Goal: Task Accomplishment & Management: Complete application form

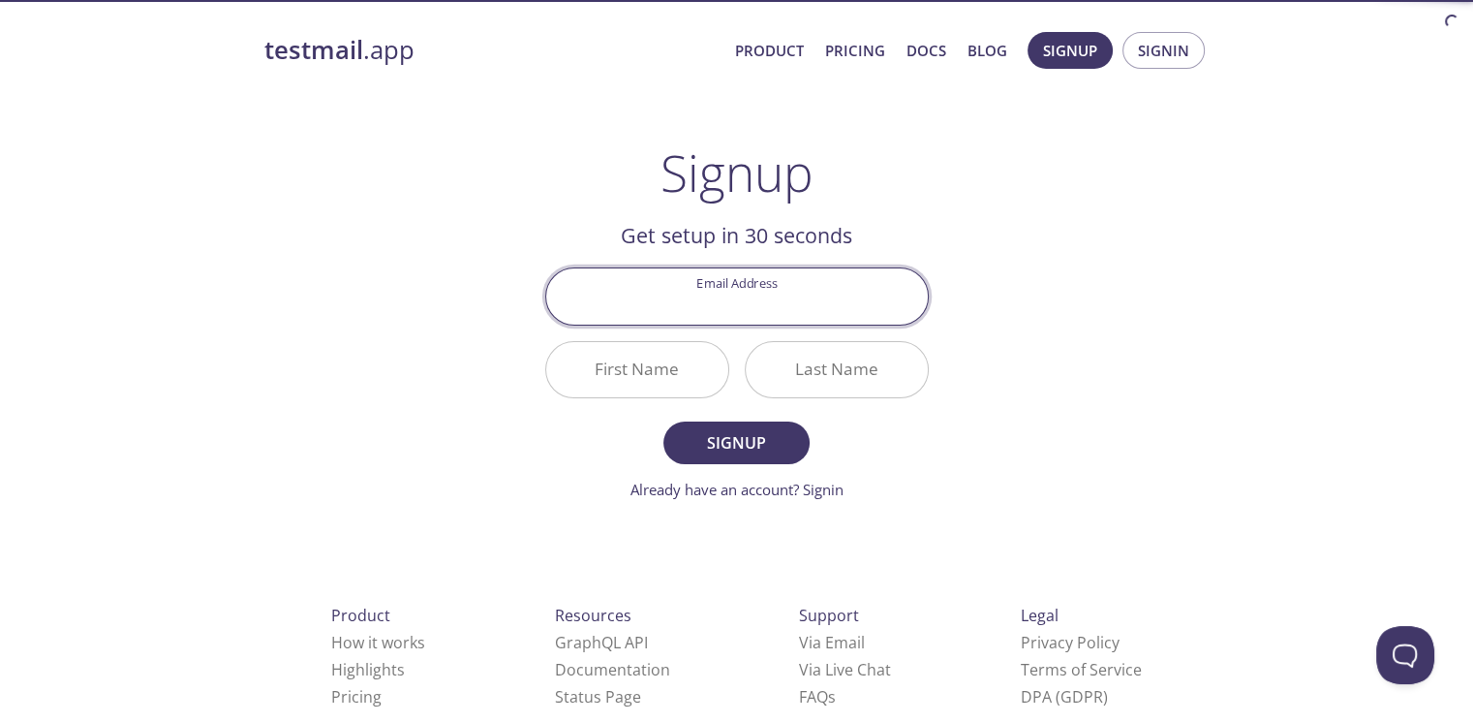
scroll to position [41, 0]
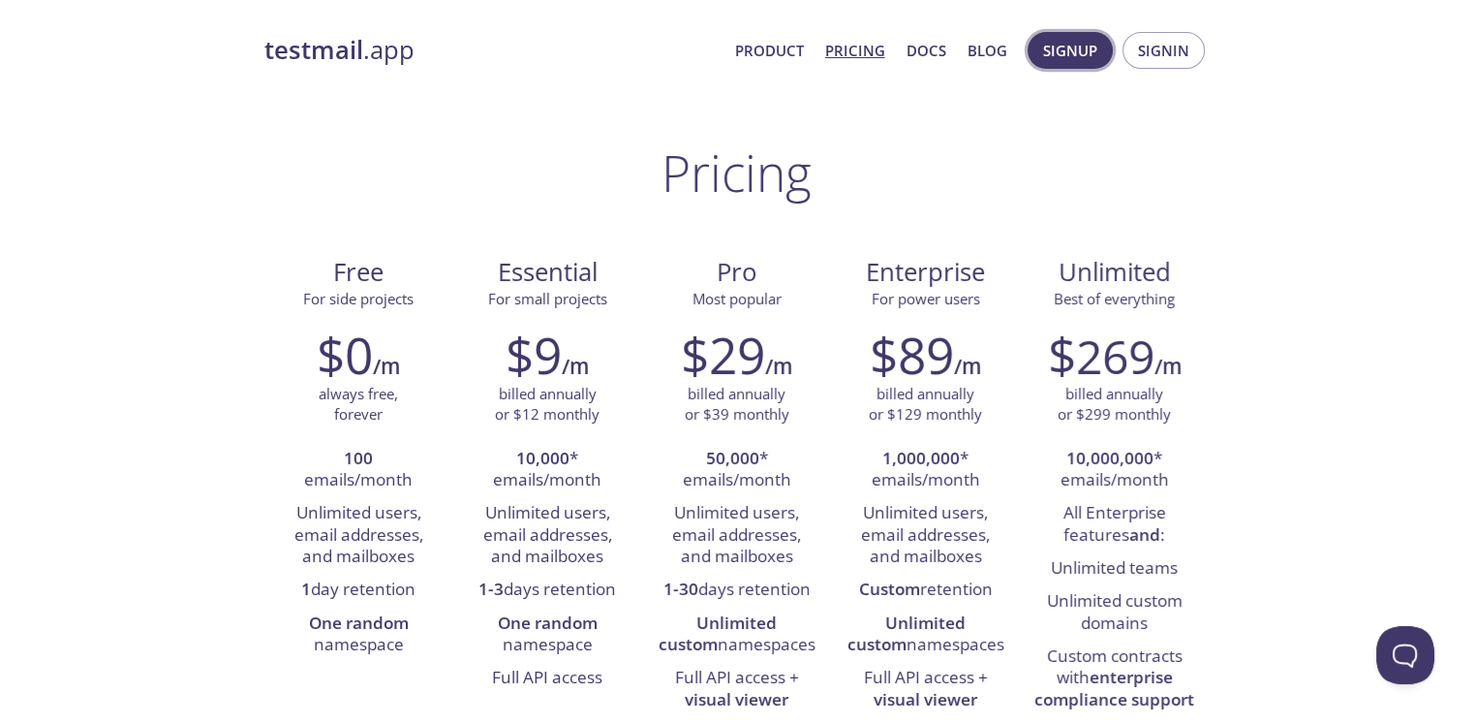
click at [1075, 43] on span "Signup" at bounding box center [1070, 50] width 54 height 25
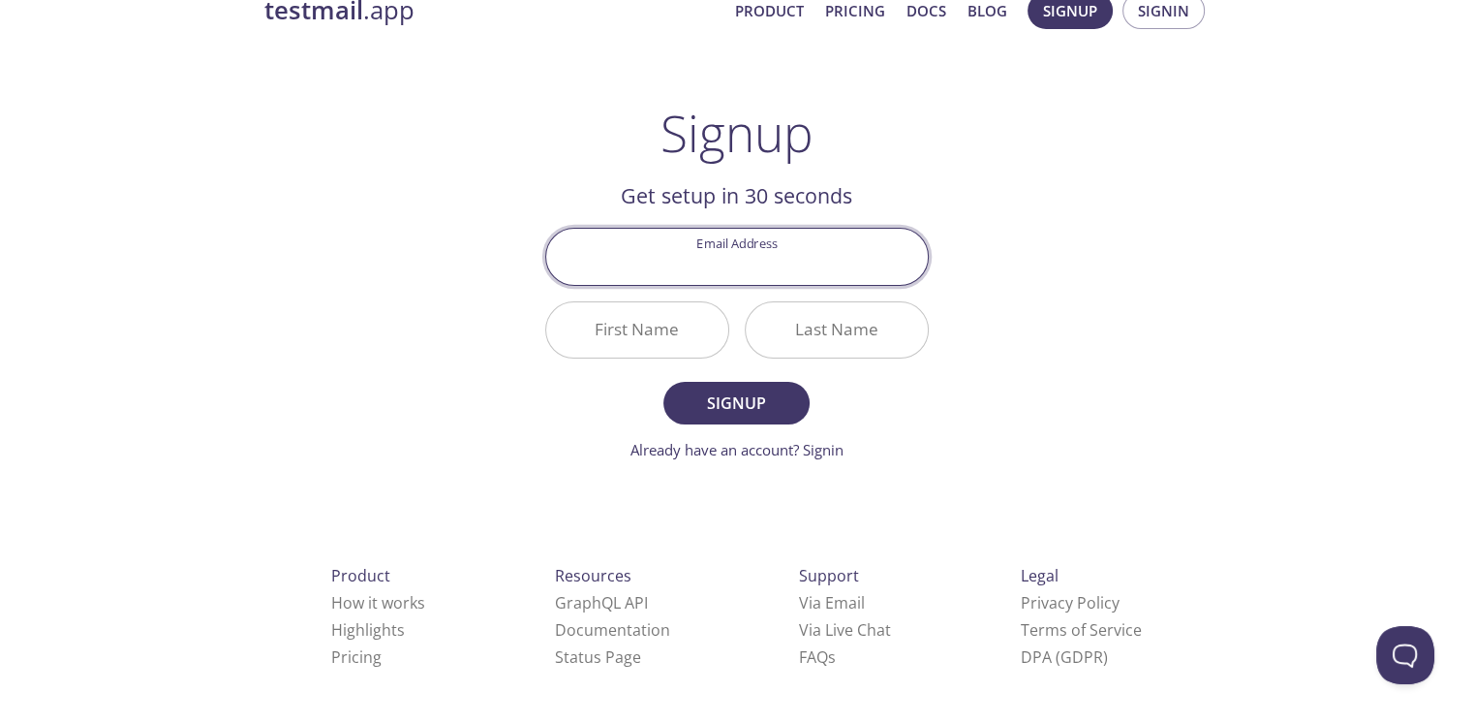
scroll to position [41, 0]
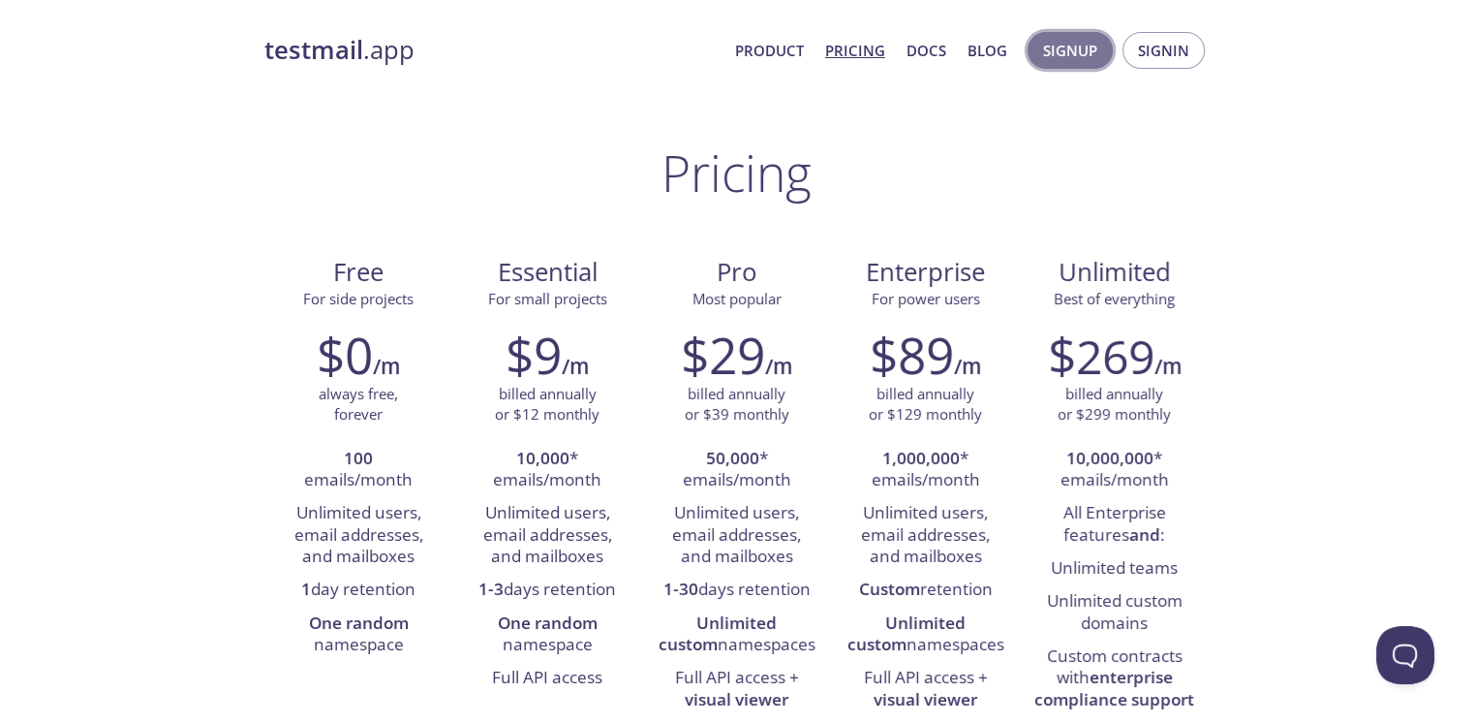
click at [1065, 64] on button "Signup" at bounding box center [1070, 50] width 85 height 37
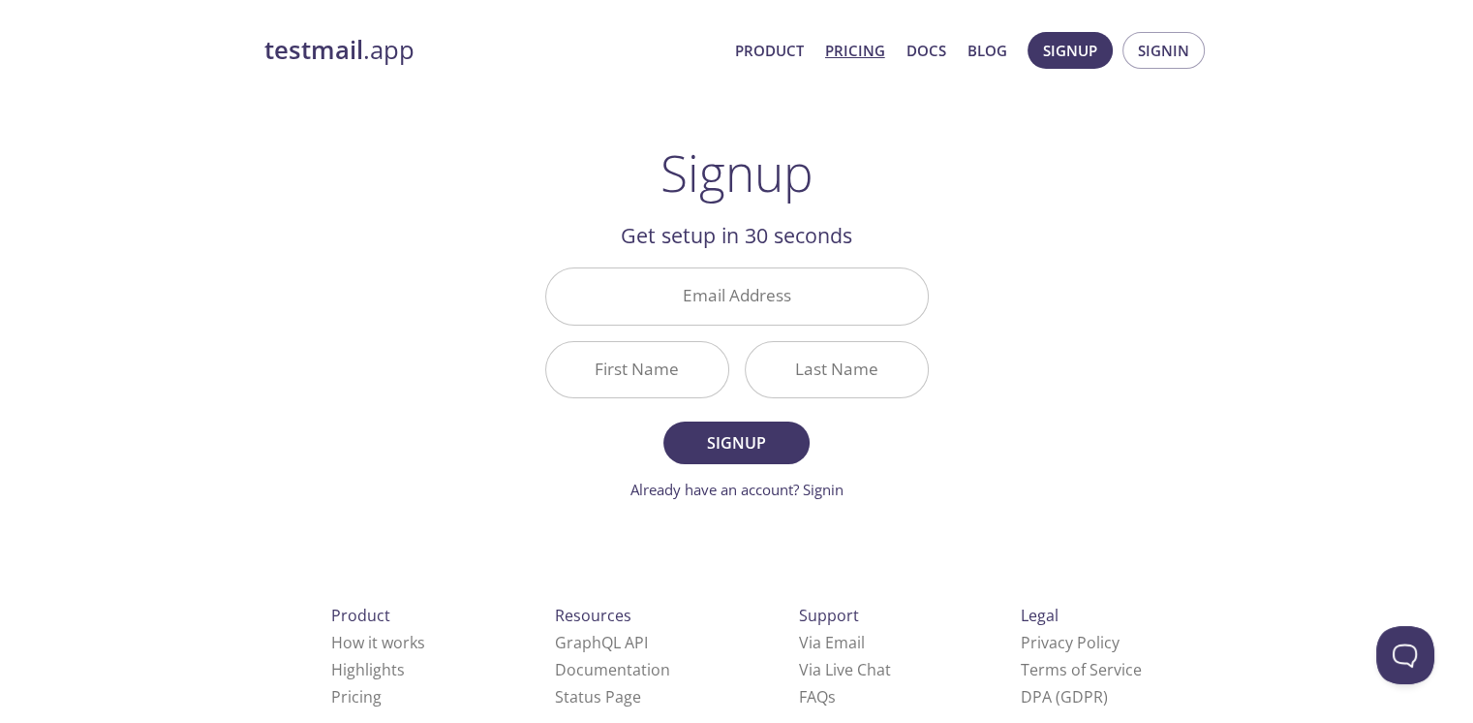
click at [862, 46] on link "Pricing" at bounding box center [855, 50] width 60 height 25
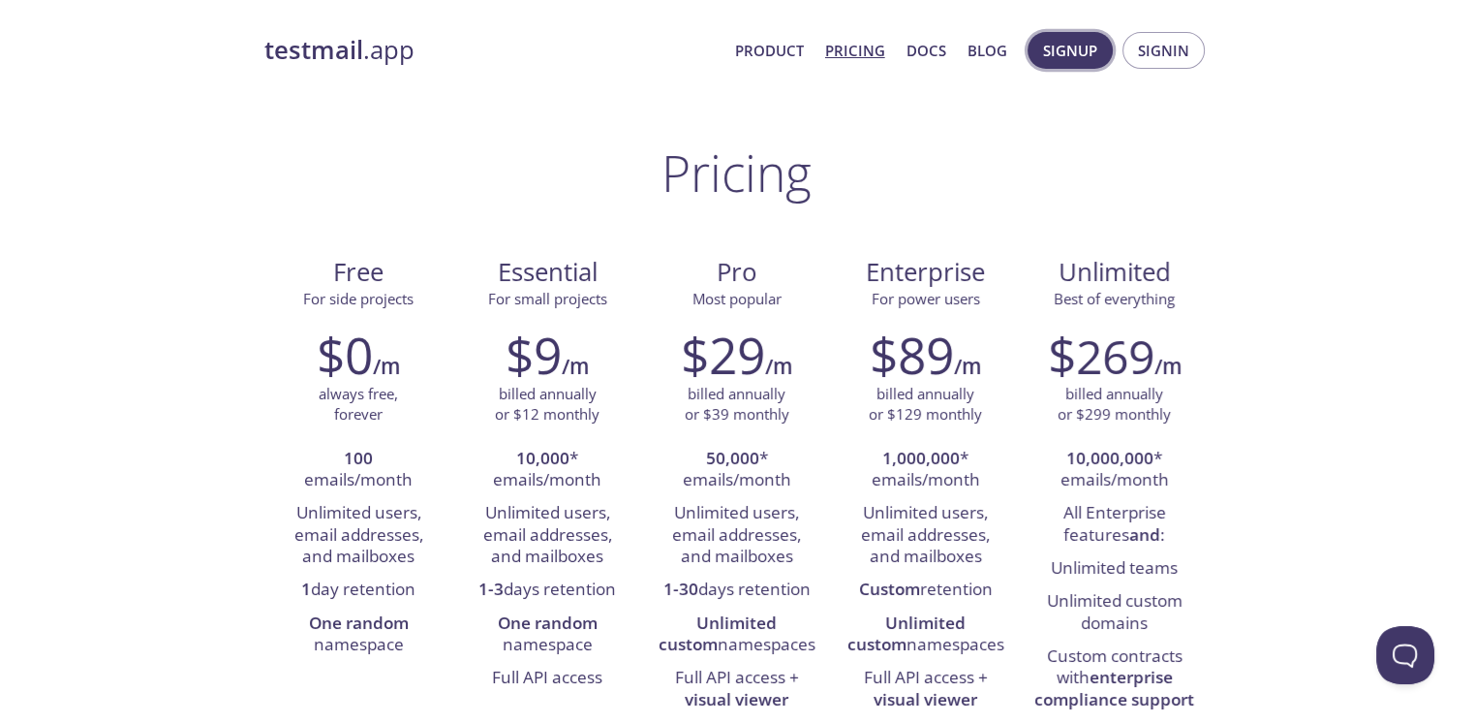
click at [1080, 63] on button "Signup" at bounding box center [1070, 50] width 85 height 37
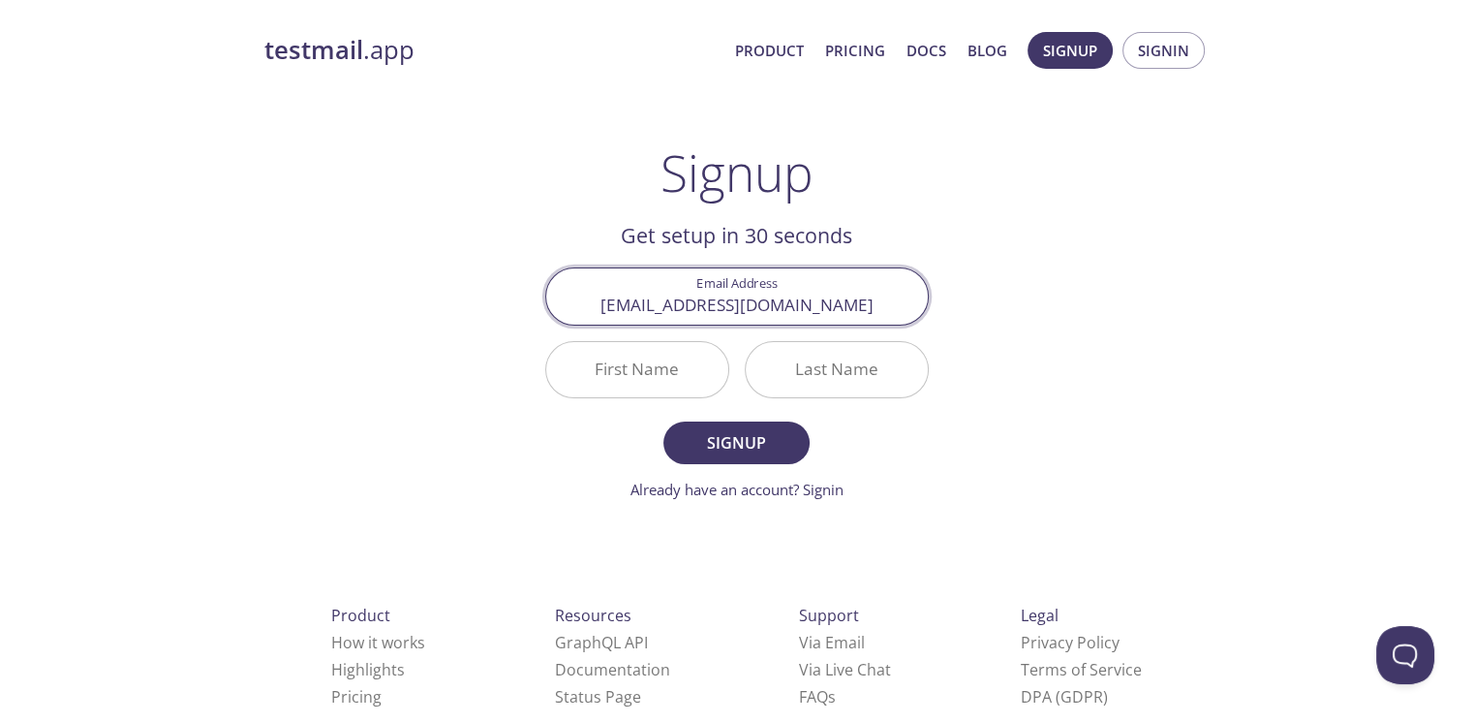
type input "[EMAIL_ADDRESS][DOMAIN_NAME]"
click at [662, 382] on input "First Name" at bounding box center [637, 369] width 182 height 55
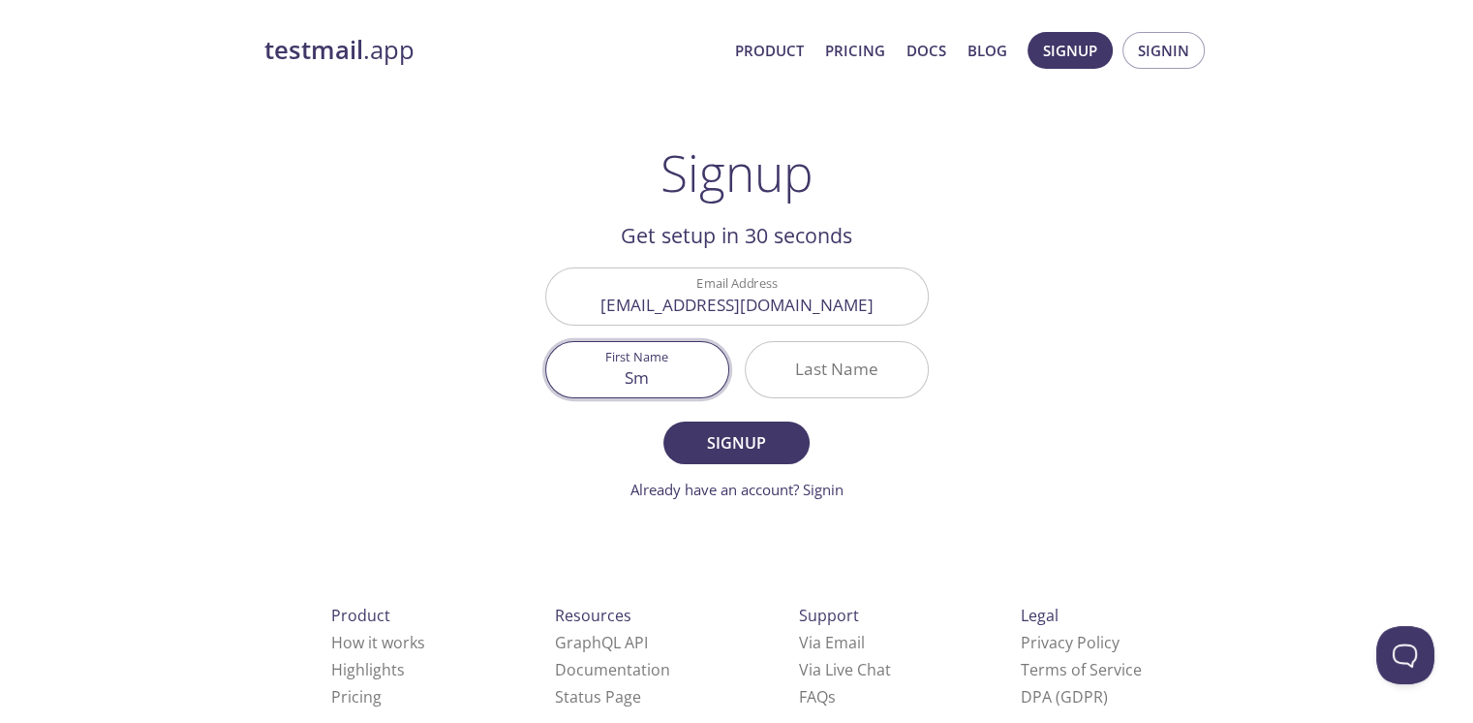
type input "S"
type input "Smp"
click at [818, 376] on input "Last Name" at bounding box center [837, 369] width 182 height 55
drag, startPoint x: 735, startPoint y: 363, endPoint x: 664, endPoint y: 363, distance: 70.7
click at [664, 363] on div "First Name Smp" at bounding box center [638, 369] width 200 height 73
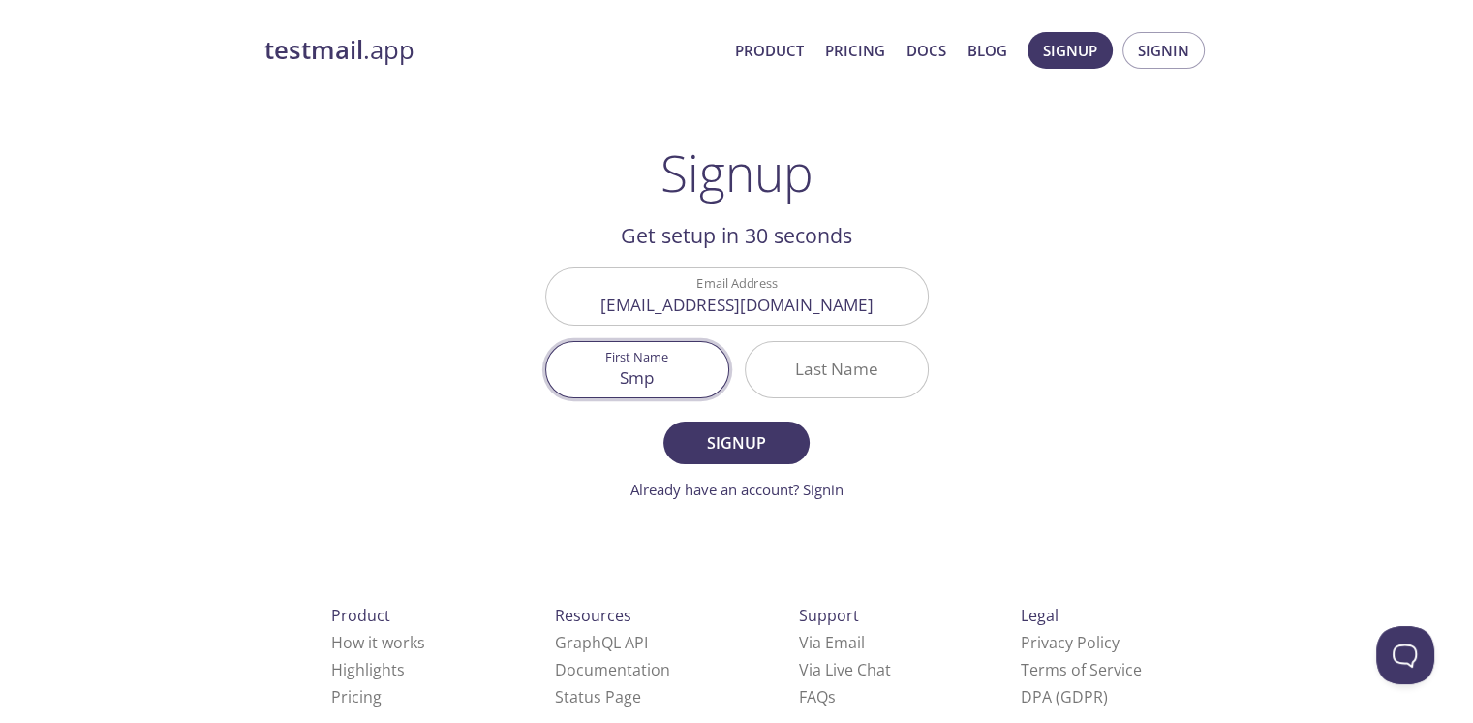
click at [664, 363] on input "Smp" at bounding box center [637, 369] width 182 height 55
type input "M"
type input "SM"
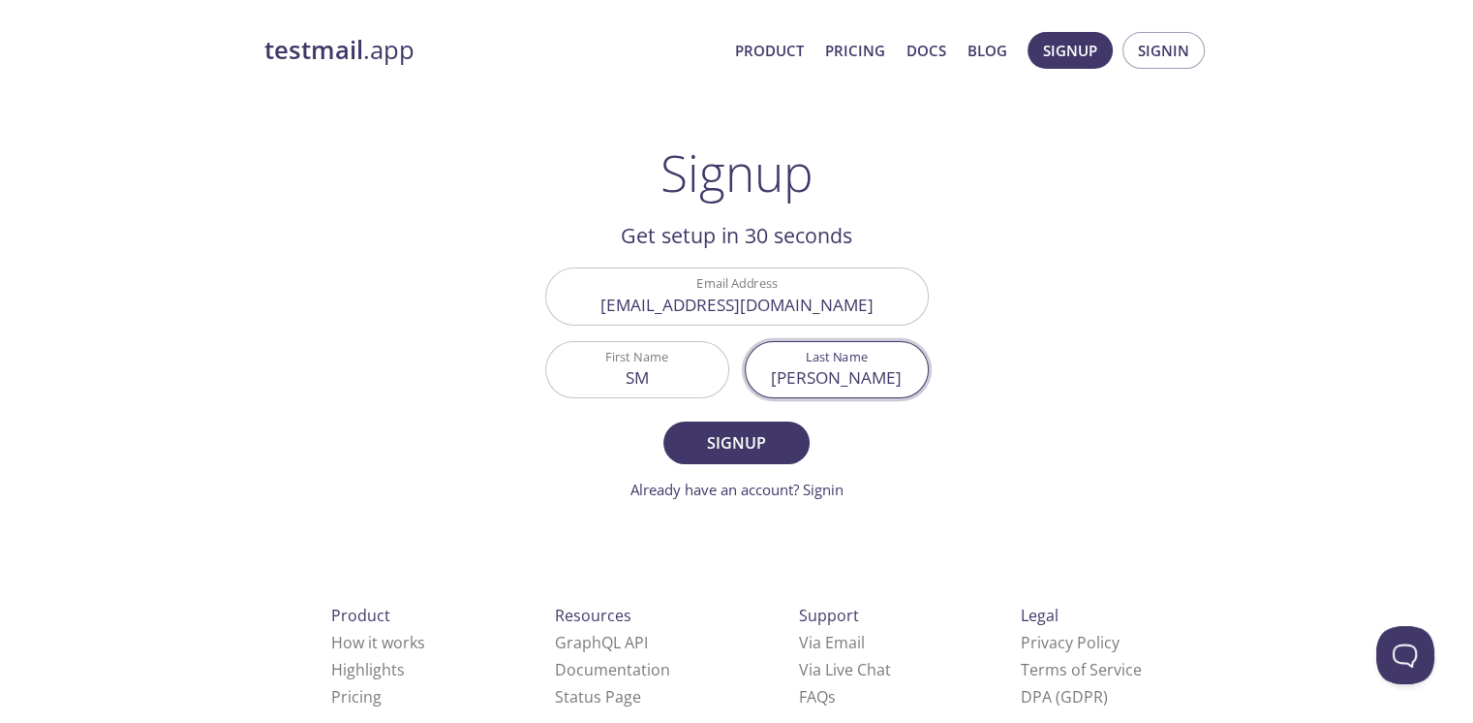
type input "[PERSON_NAME]"
click at [663, 421] on button "Signup" at bounding box center [735, 442] width 145 height 43
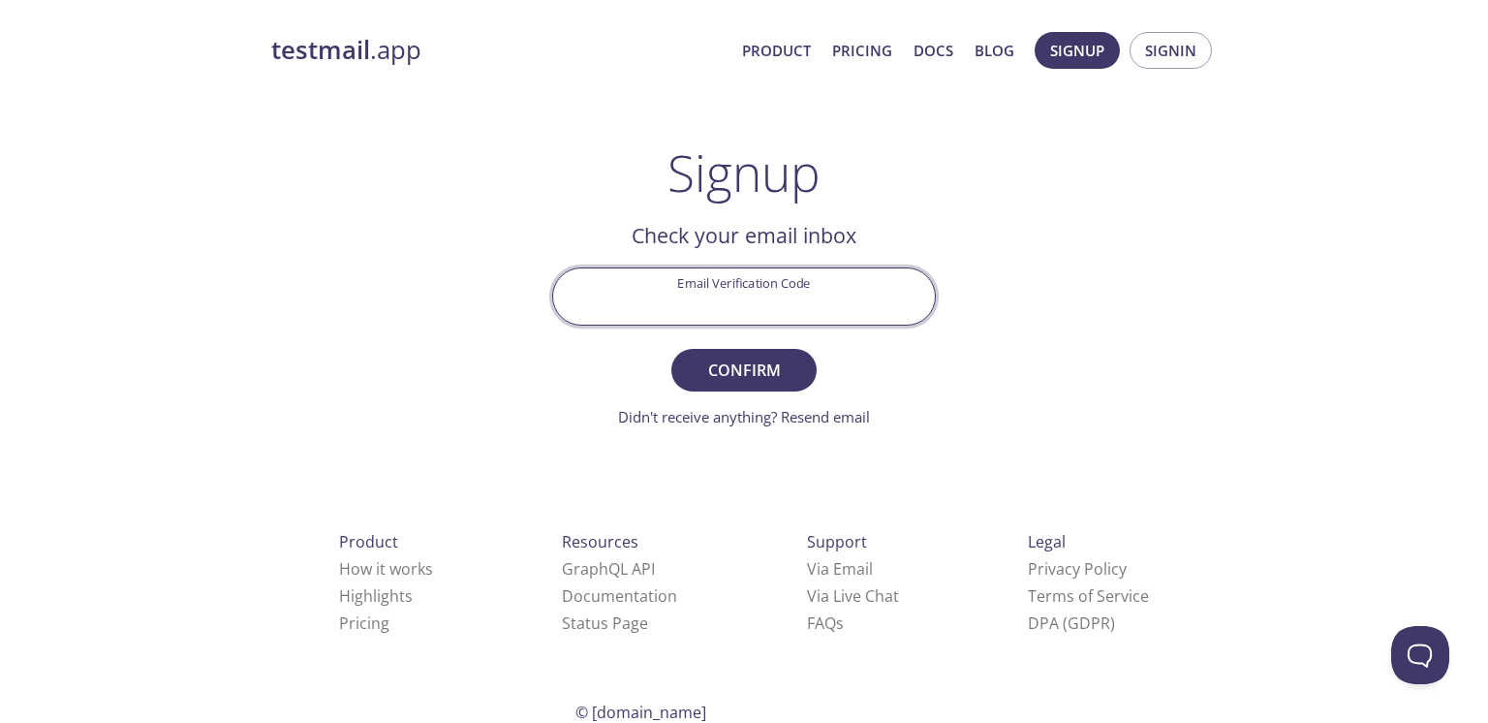
click at [743, 296] on input "Email Verification Code" at bounding box center [744, 295] width 382 height 55
paste input "HNHJCQL"
type input "HNHJCQL"
click at [671, 349] on button "Confirm" at bounding box center [743, 370] width 145 height 43
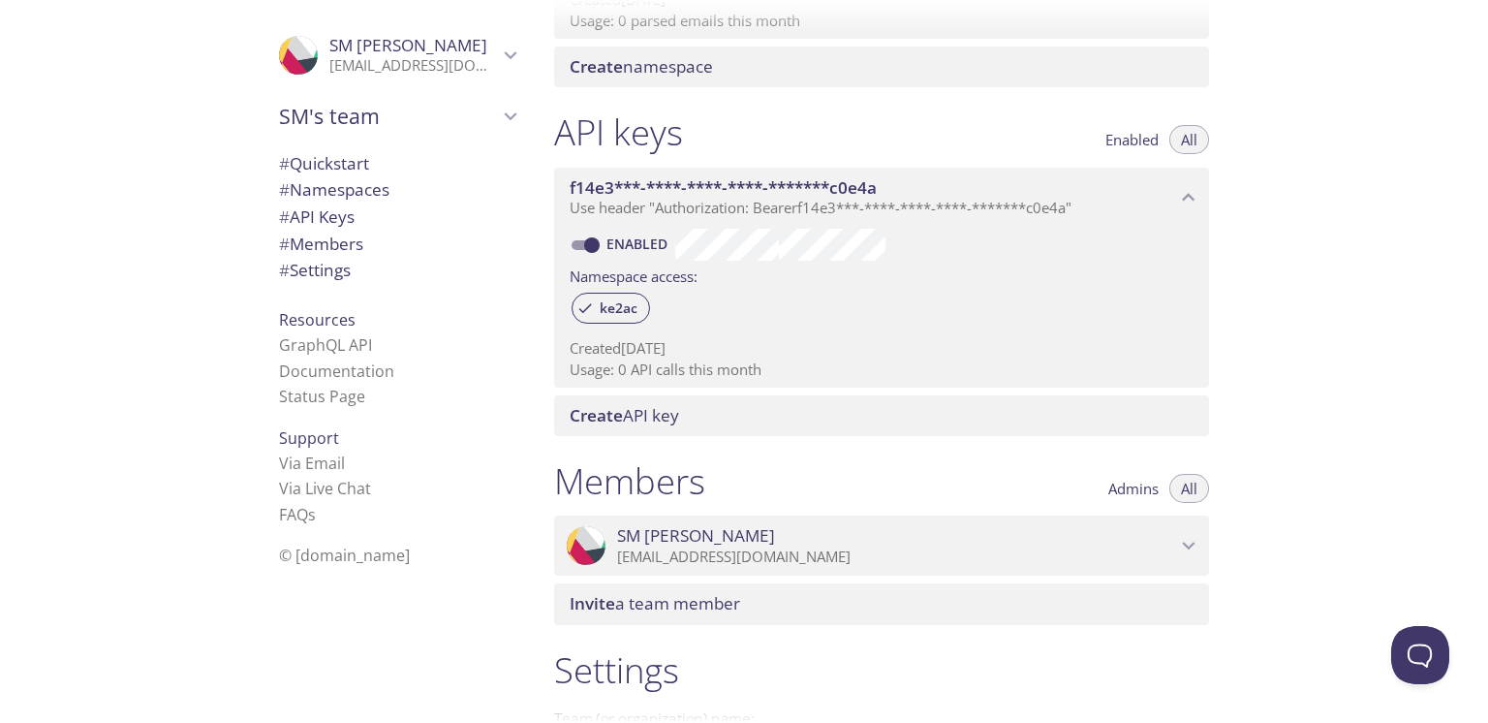
scroll to position [392, 0]
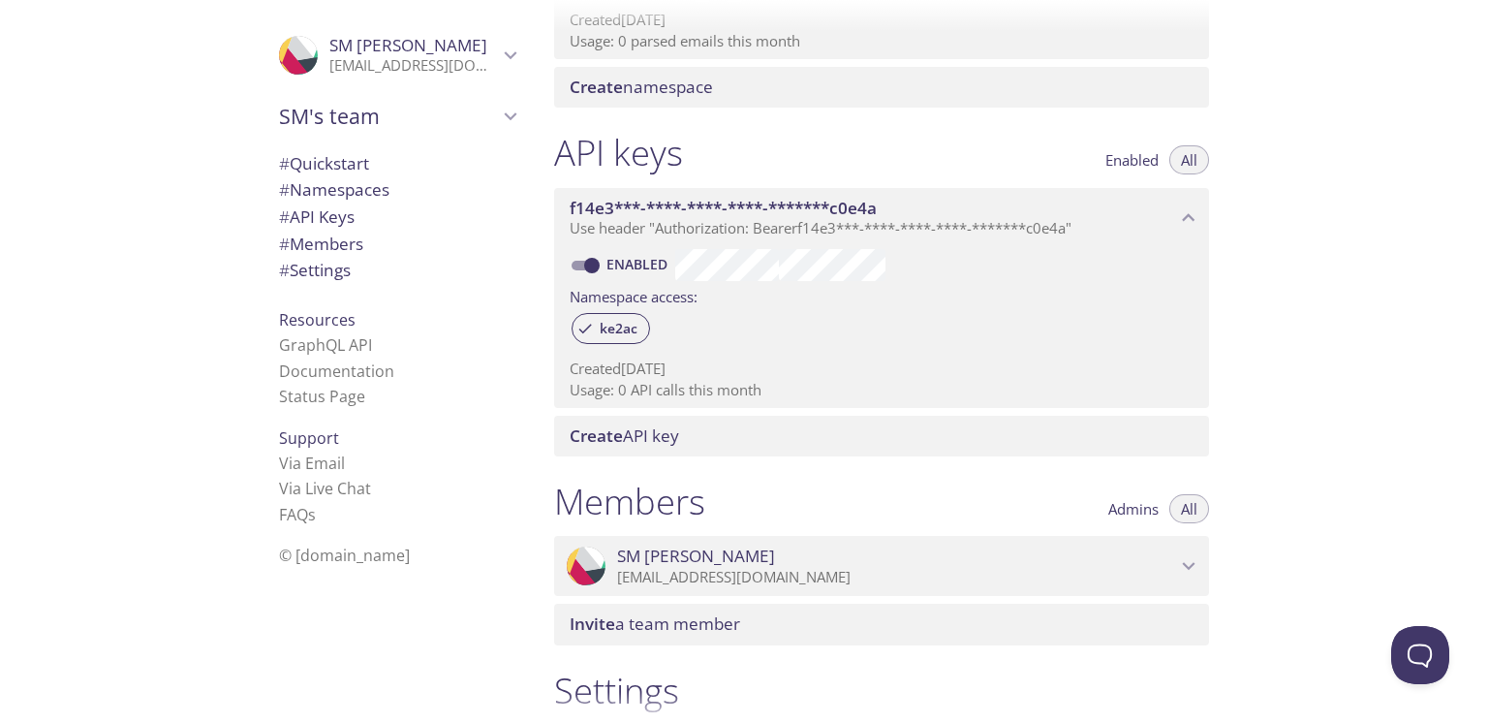
click at [325, 212] on span "# API Keys" at bounding box center [317, 216] width 76 height 22
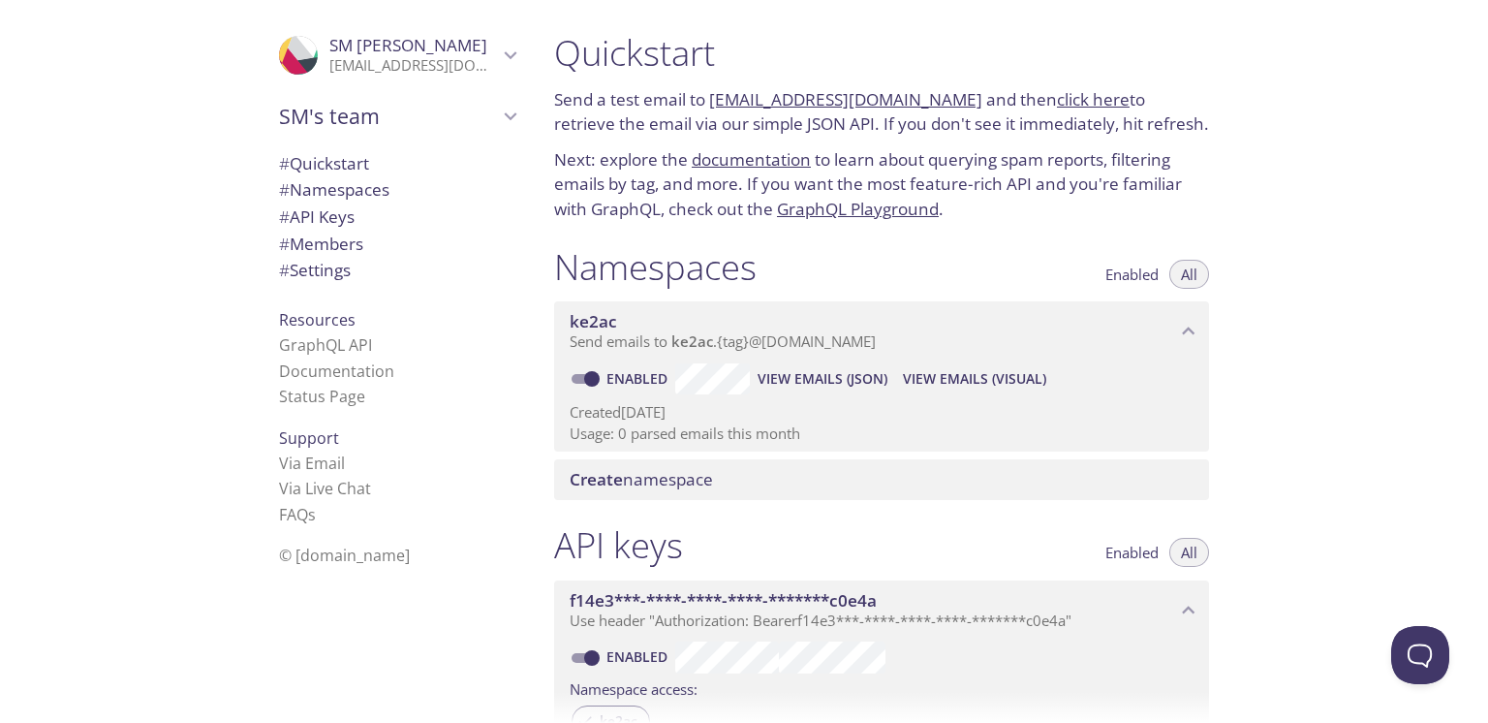
click at [872, 99] on link "[EMAIL_ADDRESS][DOMAIN_NAME]" at bounding box center [845, 99] width 273 height 22
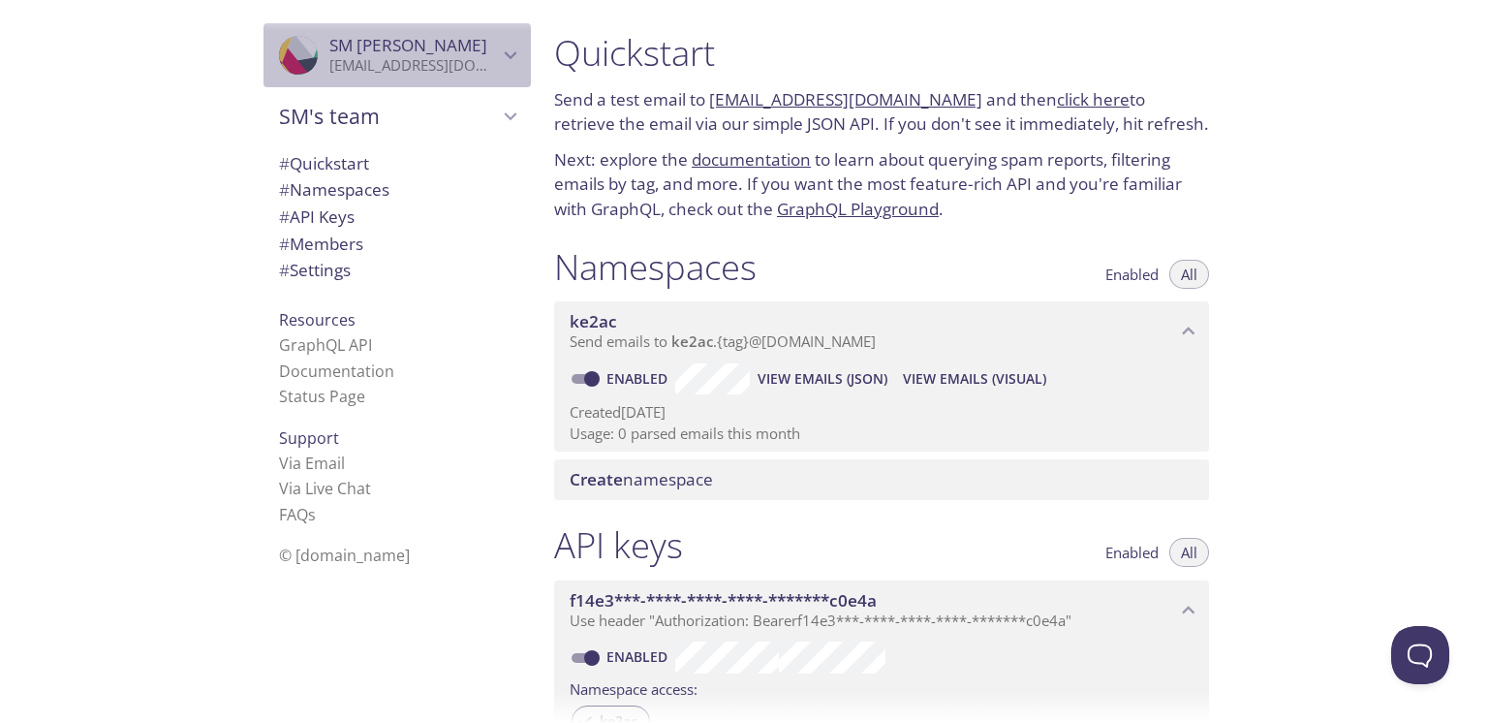
click at [284, 58] on icon "SM Parvez" at bounding box center [266, 145] width 249 height 294
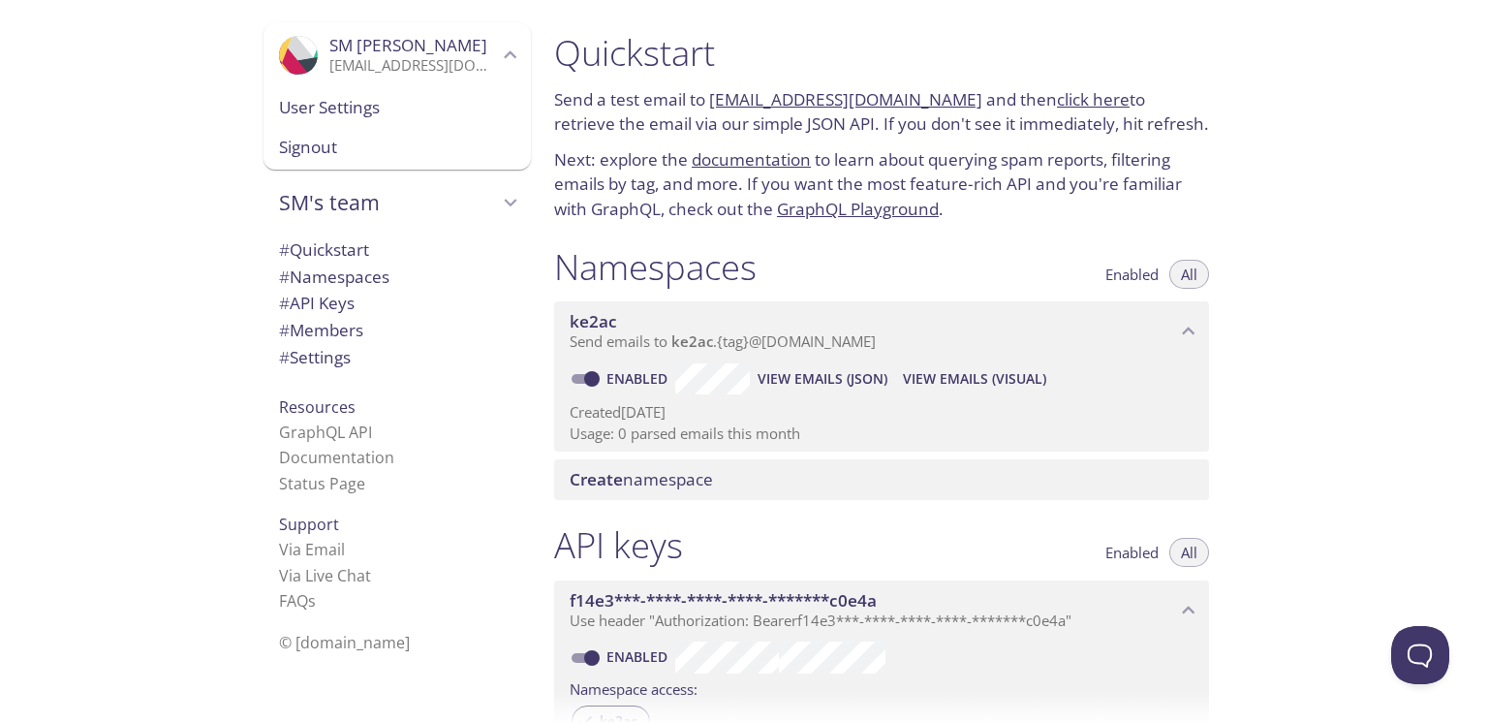
click at [886, 212] on link "GraphQL Playground" at bounding box center [858, 209] width 162 height 22
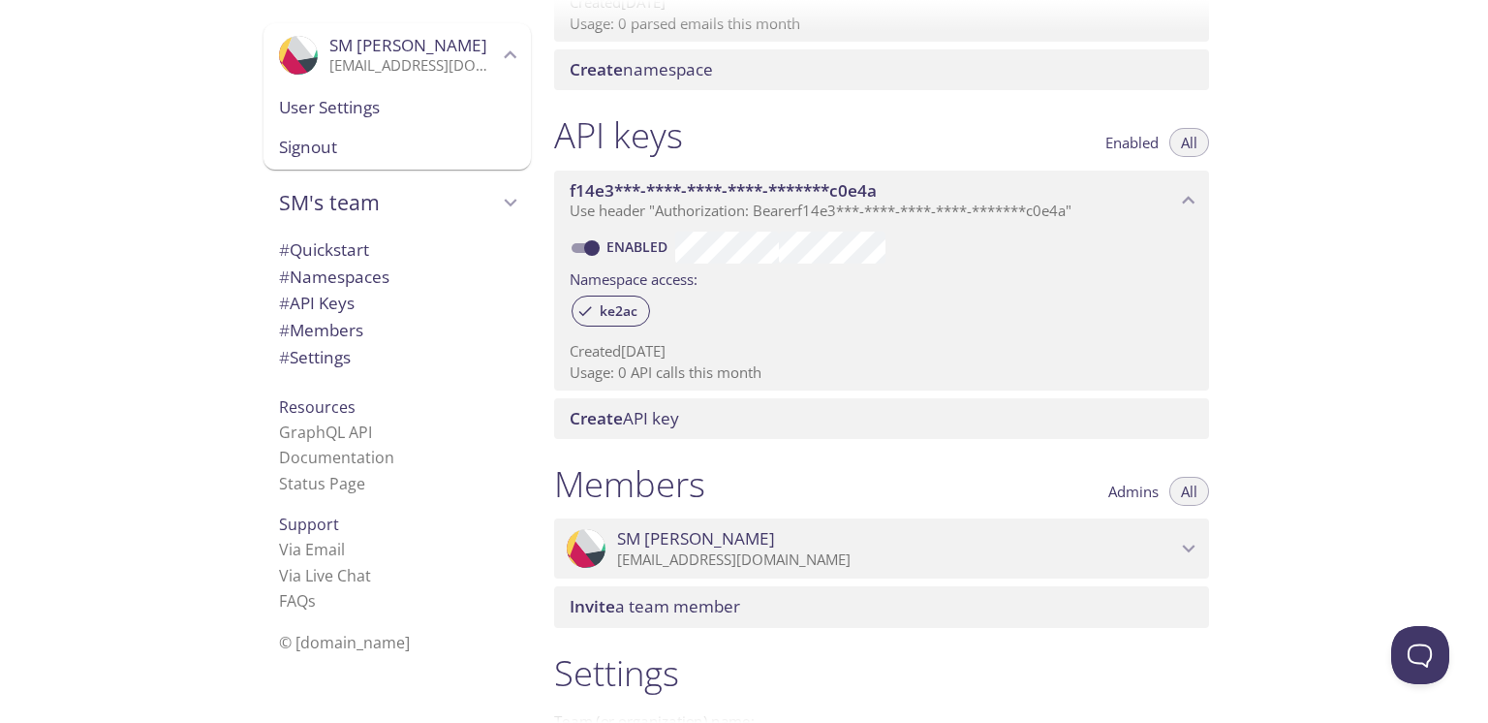
scroll to position [655, 0]
